Goal: Task Accomplishment & Management: Complete application form

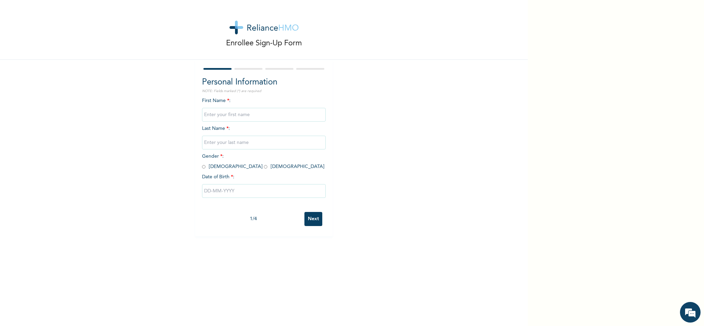
drag, startPoint x: 0, startPoint y: 0, endPoint x: 210, endPoint y: 114, distance: 239.5
click at [210, 114] on input "text" at bounding box center [264, 115] width 124 height 14
type input "a"
type input "[PERSON_NAME]"
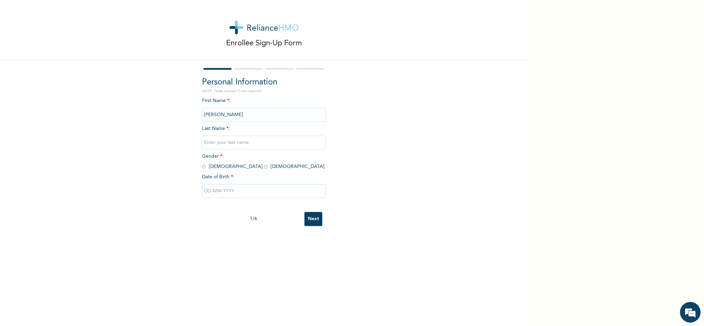
click at [254, 139] on input "text" at bounding box center [264, 143] width 124 height 14
type input "t"
type input "TOMBRI"
click at [271, 191] on input "text" at bounding box center [264, 191] width 124 height 14
select select "8"
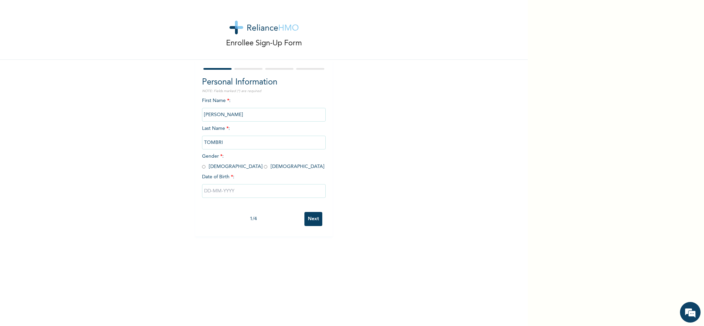
click at [264, 166] on input "radio" at bounding box center [265, 166] width 3 height 7
radio input "true"
click at [203, 190] on input "text" at bounding box center [264, 191] width 124 height 14
click at [208, 217] on button "button" at bounding box center [210, 218] width 8 height 8
click at [238, 221] on select "January February March April May June July August September October November De…" at bounding box center [250, 218] width 36 height 14
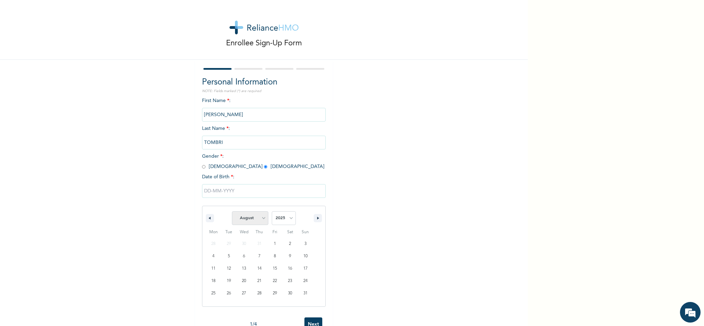
select select "0"
click at [232, 212] on select "January February March April May June July August September October November De…" at bounding box center [250, 218] width 36 height 14
click at [278, 218] on select "2025 2024 2023 2022 2021 2020 2019 2018 2017 2016 2015 2014 2013 2012 2011 2010…" at bounding box center [284, 218] width 24 height 14
select select "1989"
click at [272, 212] on select "2025 2024 2023 2022 2021 2020 2019 2018 2017 2016 2015 2014 2013 2012 2011 2010…" at bounding box center [284, 218] width 24 height 14
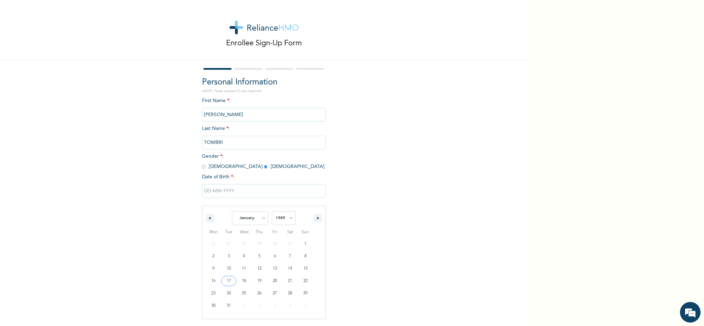
type input "[DATE]"
click at [308, 219] on input "Next" at bounding box center [313, 219] width 18 height 14
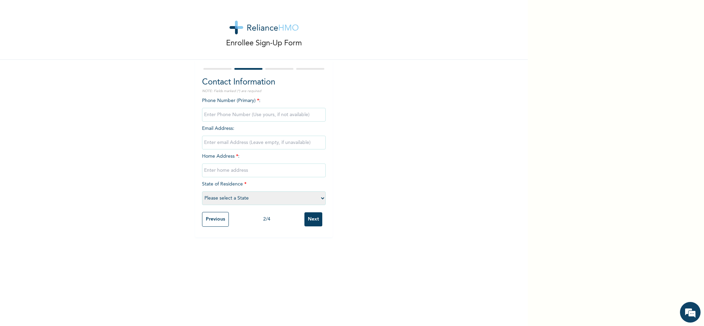
click at [226, 118] on input "phone" at bounding box center [264, 115] width 124 height 14
type input "09012697565"
click at [243, 141] on input "email" at bounding box center [264, 143] width 124 height 14
type input "T"
type input "[EMAIL_ADDRESS][DOMAIN_NAME]"
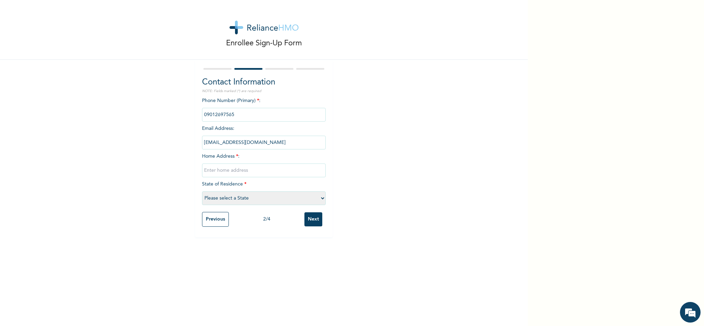
click at [245, 171] on input "text" at bounding box center [264, 170] width 124 height 14
type input "26, [GEOGRAPHIC_DATA], ewu eleshin town, along [GEOGRAPHIC_DATA], [GEOGRAPHIC_D…"
select select "25"
click at [308, 221] on input "Next" at bounding box center [313, 219] width 18 height 14
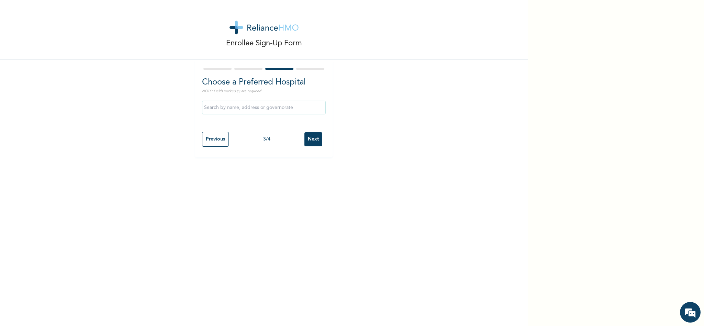
click at [240, 106] on input "text" at bounding box center [264, 108] width 124 height 14
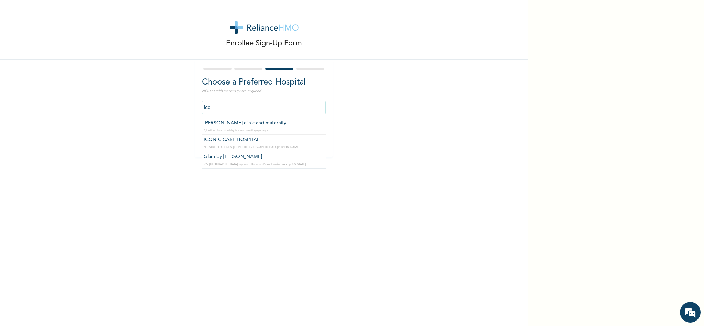
type input "ICONIC CARE HOSPITAL"
click at [310, 140] on input "Next" at bounding box center [313, 139] width 18 height 14
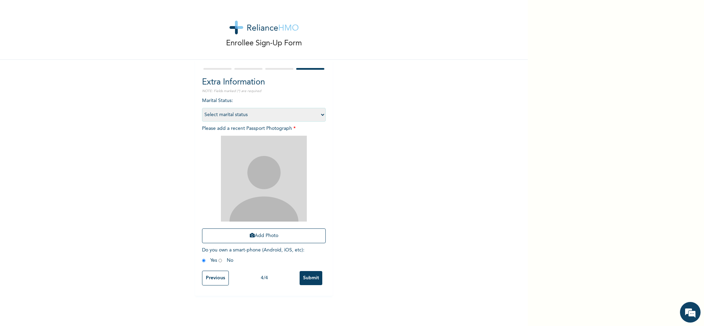
click at [318, 113] on select "Select marital status [DEMOGRAPHIC_DATA] Married [DEMOGRAPHIC_DATA] Widow/[DEMO…" at bounding box center [264, 115] width 124 height 14
select select "2"
click at [202, 108] on select "Select marital status [DEMOGRAPHIC_DATA] Married [DEMOGRAPHIC_DATA] Widow/[DEMO…" at bounding box center [264, 115] width 124 height 14
click at [688, 119] on div "Enrollee Sign-Up Form Extra Information NOTE: Fields marked (*) are required Ma…" at bounding box center [352, 163] width 704 height 326
